Goal: Check status: Check status

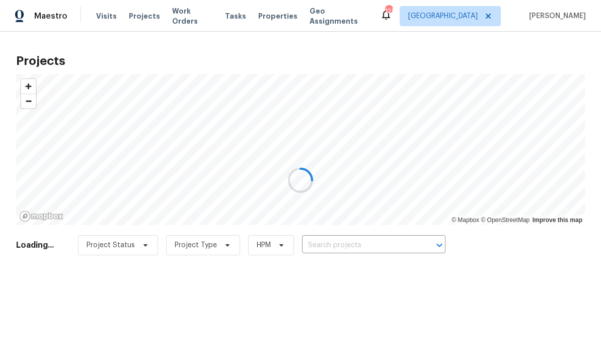
click at [348, 247] on div at bounding box center [300, 180] width 601 height 360
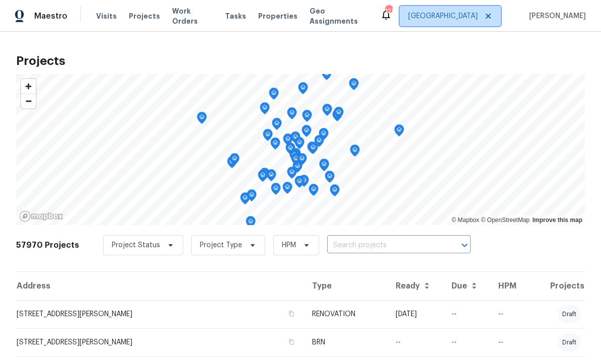
click at [478, 15] on span "[GEOGRAPHIC_DATA]" at bounding box center [443, 16] width 70 height 10
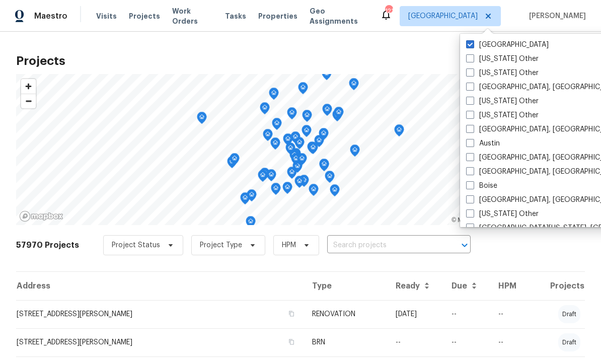
click at [413, 24] on div "Maestro Visits Projects Work Orders Tasks Properties Geo Assignments 121 [GEOGR…" at bounding box center [300, 16] width 601 height 32
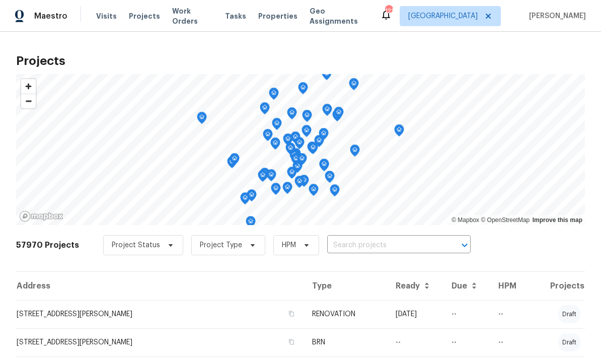
click at [139, 16] on span "Projects" at bounding box center [144, 16] width 31 height 10
click at [352, 247] on input "text" at bounding box center [384, 246] width 115 height 16
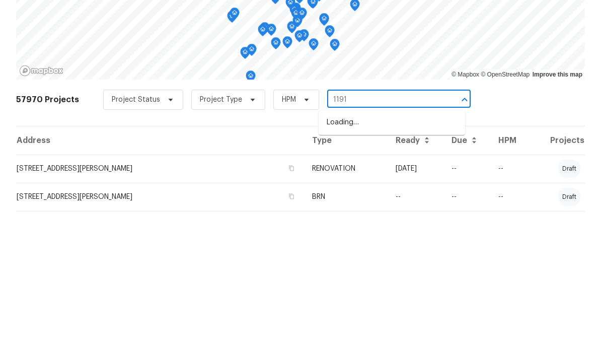
type input "11915"
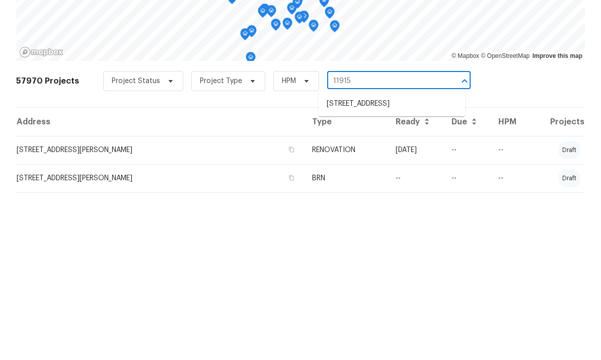
click at [382, 260] on li "[STREET_ADDRESS]" at bounding box center [392, 268] width 147 height 17
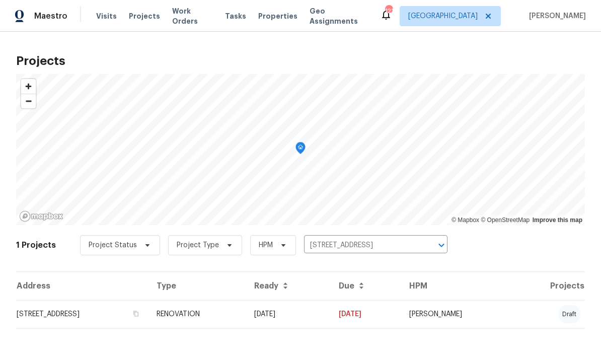
click at [131, 317] on td "[STREET_ADDRESS]" at bounding box center [82, 314] width 132 height 28
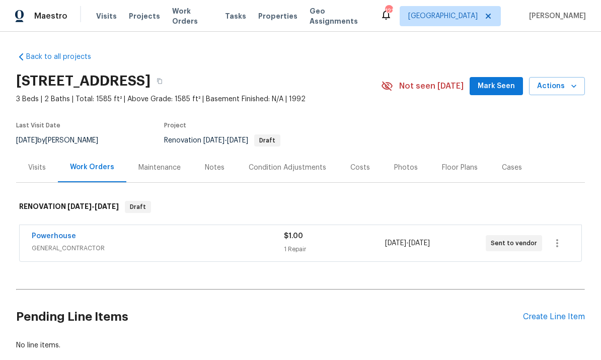
click at [214, 169] on div "Notes" at bounding box center [215, 168] width 20 height 10
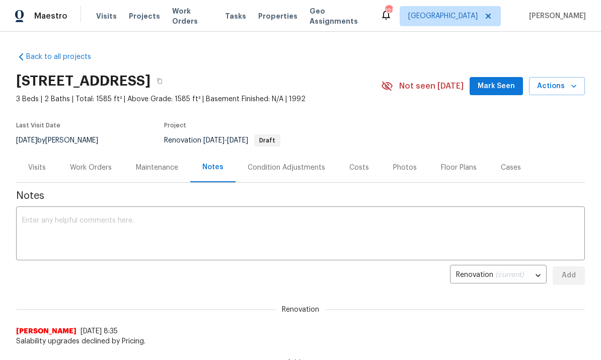
click at [101, 165] on div "Work Orders" at bounding box center [91, 168] width 42 height 10
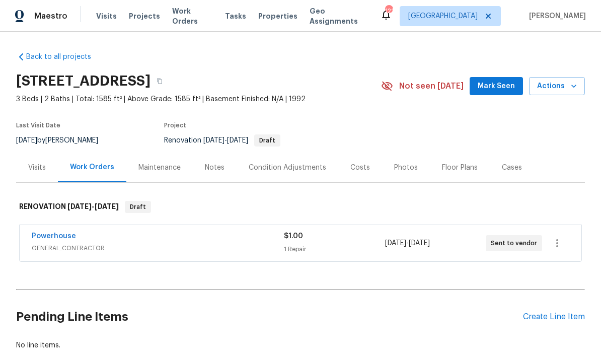
click at [72, 233] on link "Powerhouse" at bounding box center [54, 236] width 44 height 7
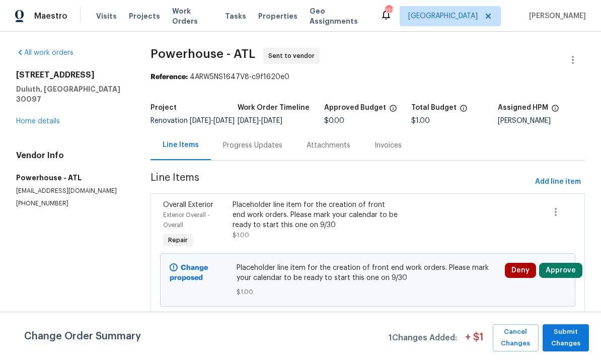
click at [263, 151] on div "Progress Updates" at bounding box center [252, 146] width 59 height 10
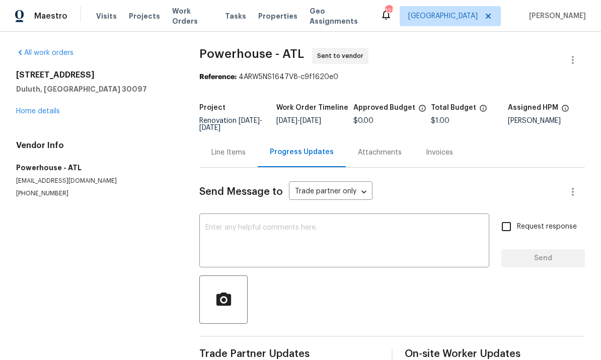
scroll to position [22, 0]
click at [357, 169] on body "Maestro Visits Projects Work Orders Tasks Properties Geo Assignments 121 [GEOGR…" at bounding box center [300, 180] width 601 height 360
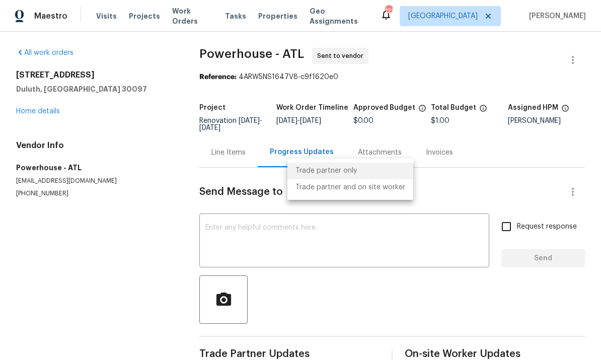
click at [459, 164] on div at bounding box center [300, 180] width 601 height 360
